Goal: Find contact information: Find contact information

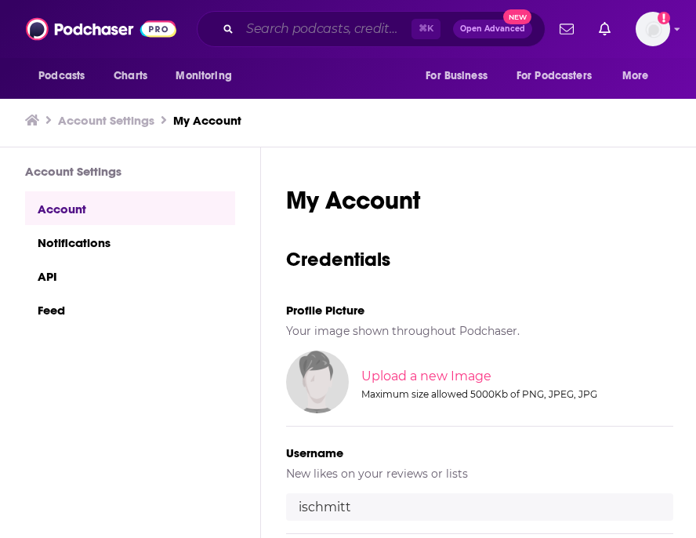
click at [303, 31] on input "Search podcasts, credits, & more..." at bounding box center [326, 28] width 172 height 25
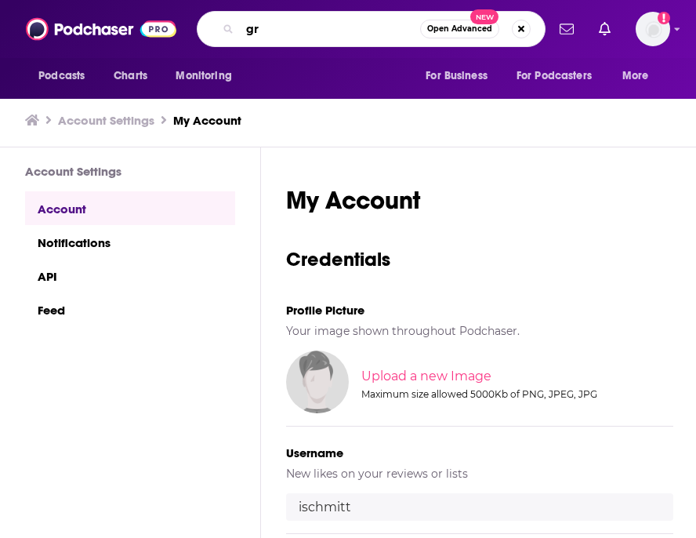
type input "g"
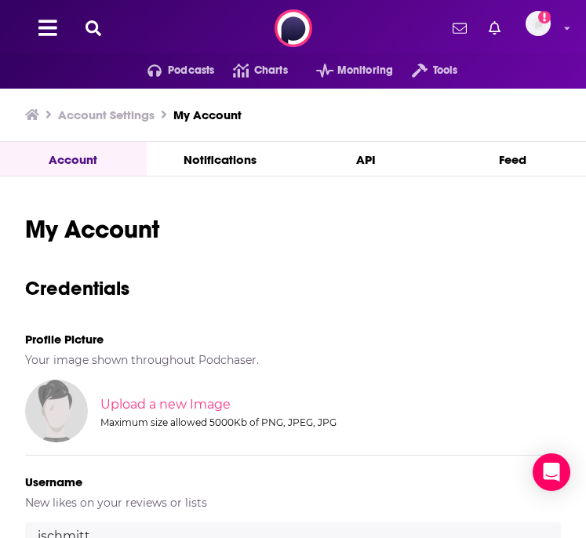
click at [87, 13] on div "Podcasts Charts Monitoring Tools For Business For Podcasters More Add a profile…" at bounding box center [293, 28] width 586 height 56
click at [89, 24] on icon at bounding box center [93, 28] width 16 height 16
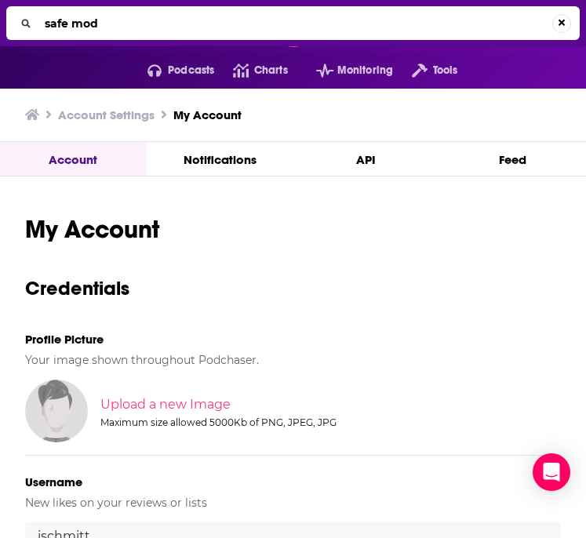
type input "safe mode"
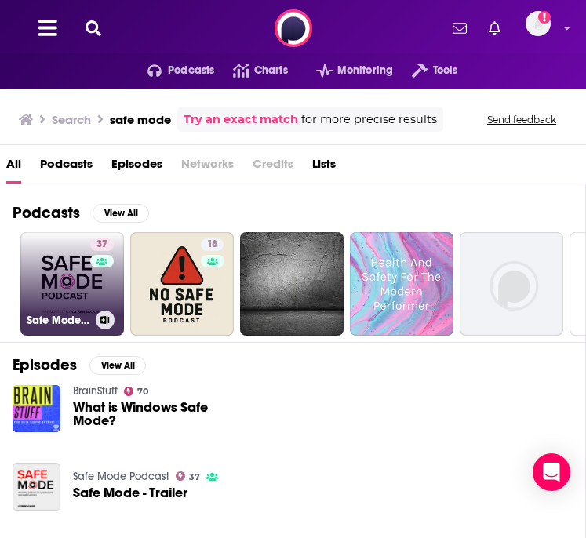
click at [43, 262] on link "37 Safe Mode Podcast" at bounding box center [72, 284] width 104 height 104
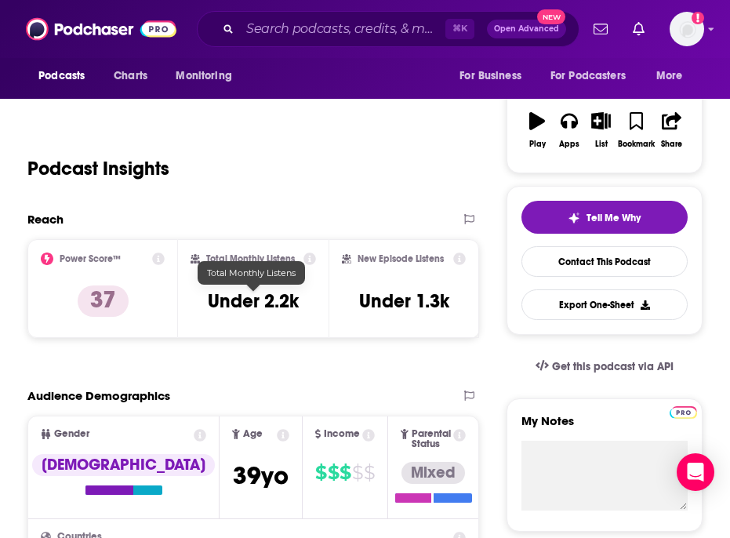
scroll to position [171, 0]
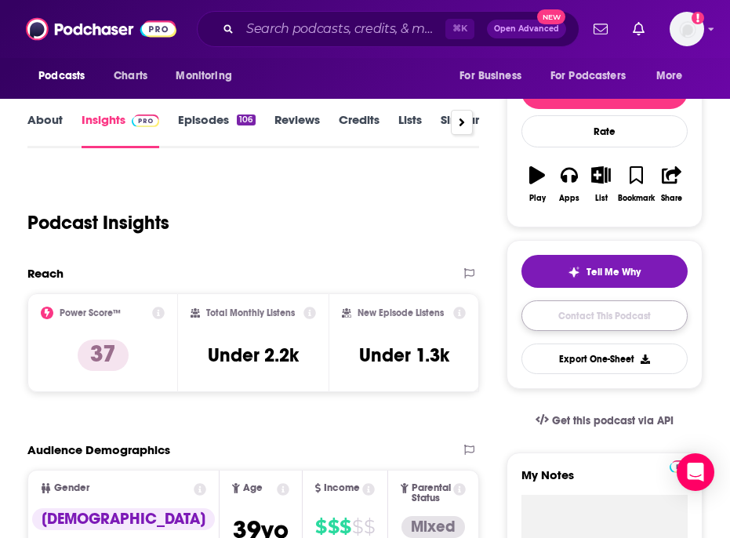
click at [593, 321] on link "Contact This Podcast" at bounding box center [605, 315] width 166 height 31
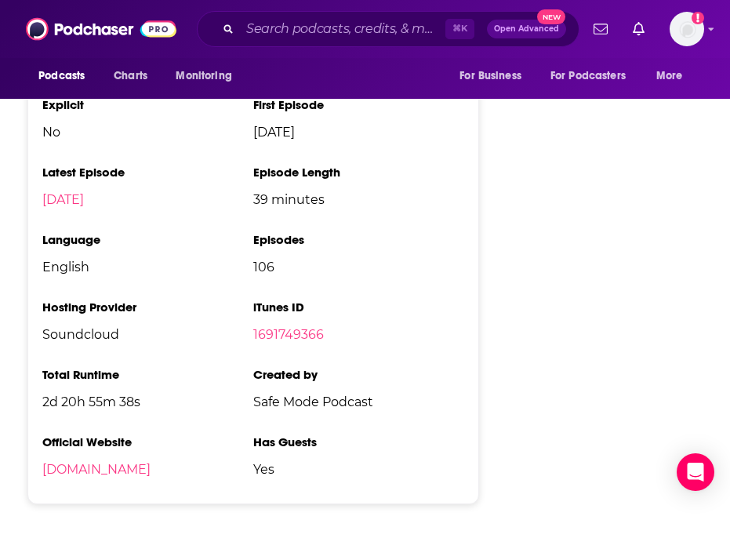
scroll to position [2551, 0]
